Goal: Entertainment & Leisure: Consume media (video, audio)

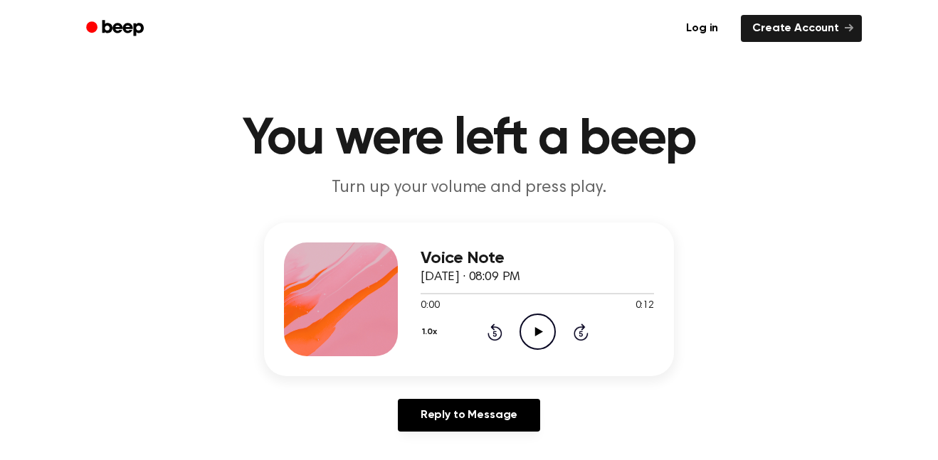
click at [537, 335] on icon at bounding box center [538, 331] width 8 height 9
click at [539, 320] on icon "Pause Audio" at bounding box center [538, 332] width 36 height 36
click at [533, 325] on icon "Play Audio" at bounding box center [538, 332] width 36 height 36
click at [533, 325] on icon "Pause Audio" at bounding box center [538, 332] width 36 height 36
click at [533, 325] on icon "Play Audio" at bounding box center [538, 332] width 36 height 36
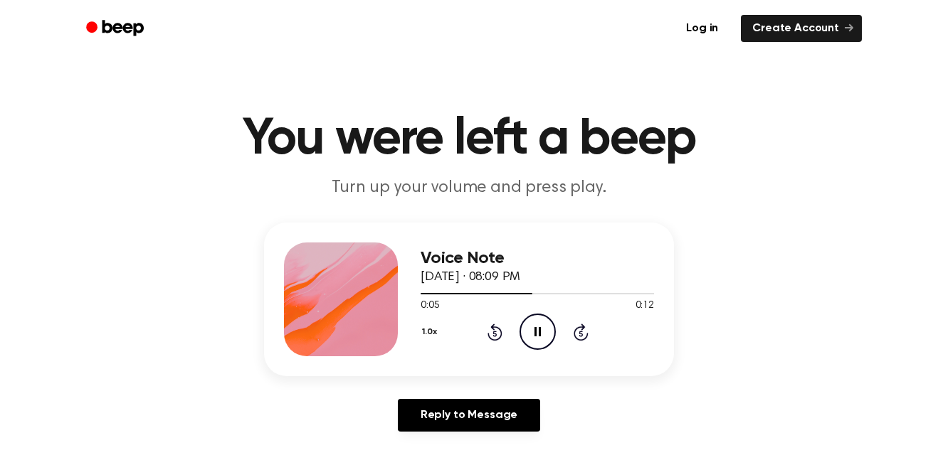
click at [533, 325] on icon "Pause Audio" at bounding box center [538, 332] width 36 height 36
click at [533, 325] on icon "Play Audio" at bounding box center [538, 332] width 36 height 36
click at [533, 325] on icon "Pause Audio" at bounding box center [538, 332] width 36 height 36
click at [533, 325] on icon "Play Audio" at bounding box center [538, 332] width 36 height 36
click at [533, 325] on icon "Pause Audio" at bounding box center [538, 332] width 36 height 36
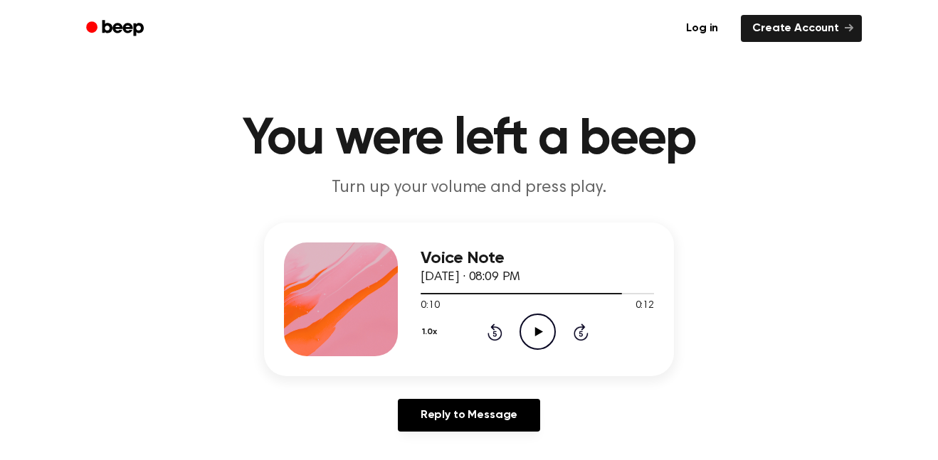
click at [533, 325] on icon "Play Audio" at bounding box center [538, 332] width 36 height 36
